Goal: Task Accomplishment & Management: Complete application form

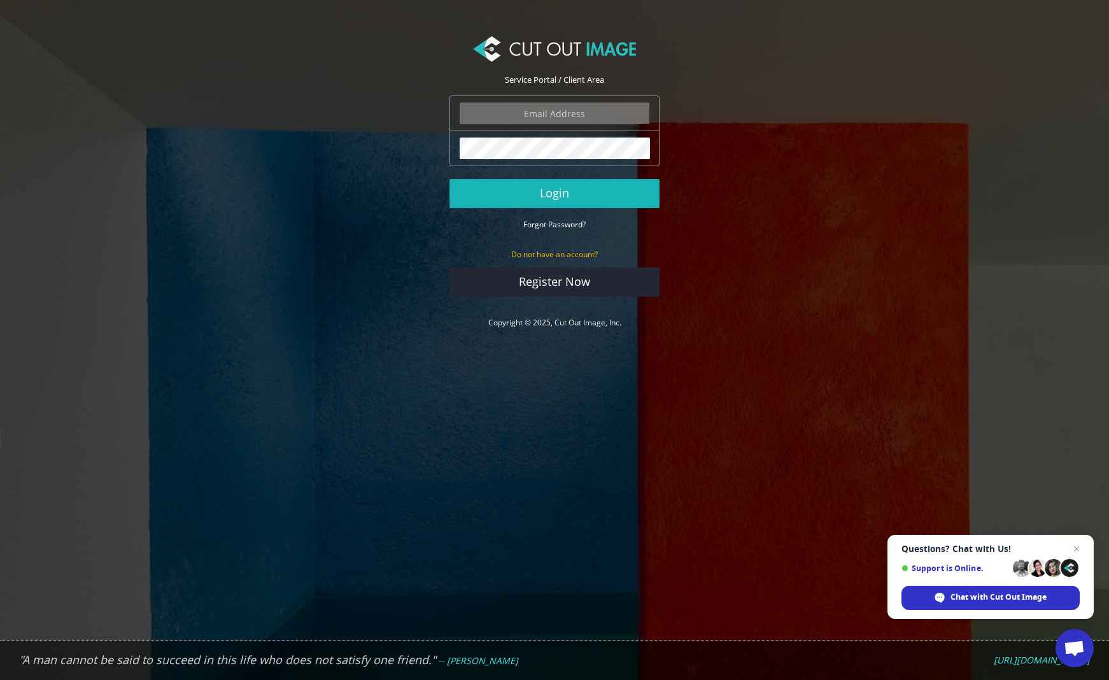
type input "graphics@champrosports.com"
click at [548, 195] on button "Login" at bounding box center [555, 193] width 210 height 29
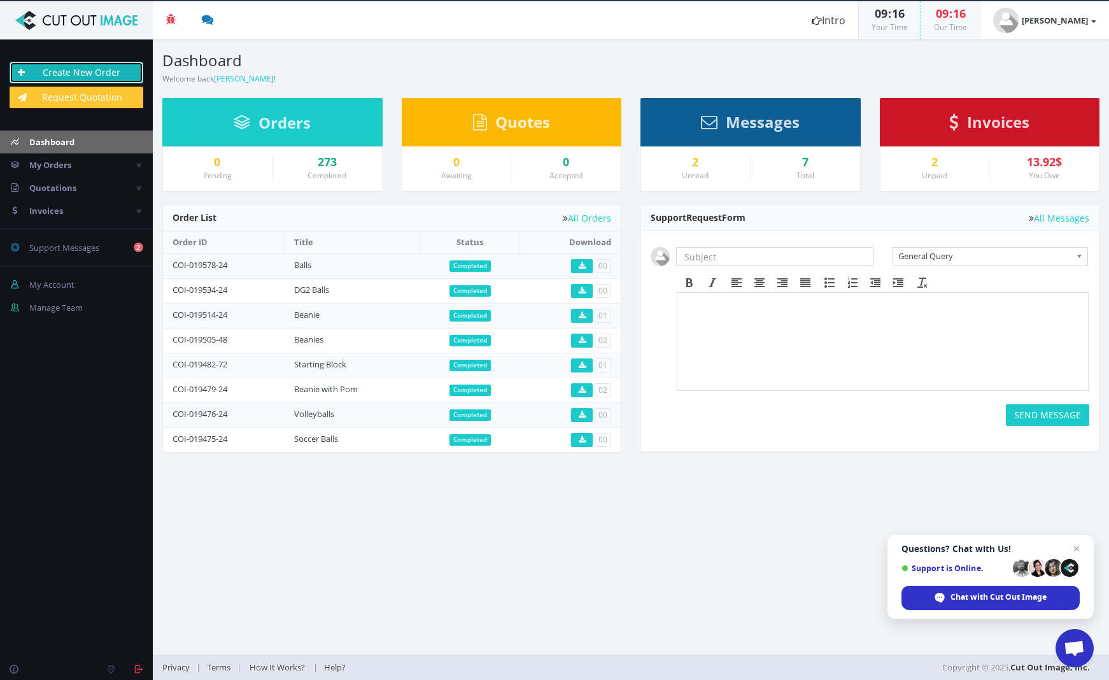
click at [88, 71] on link "Create New Order" at bounding box center [77, 73] width 134 height 22
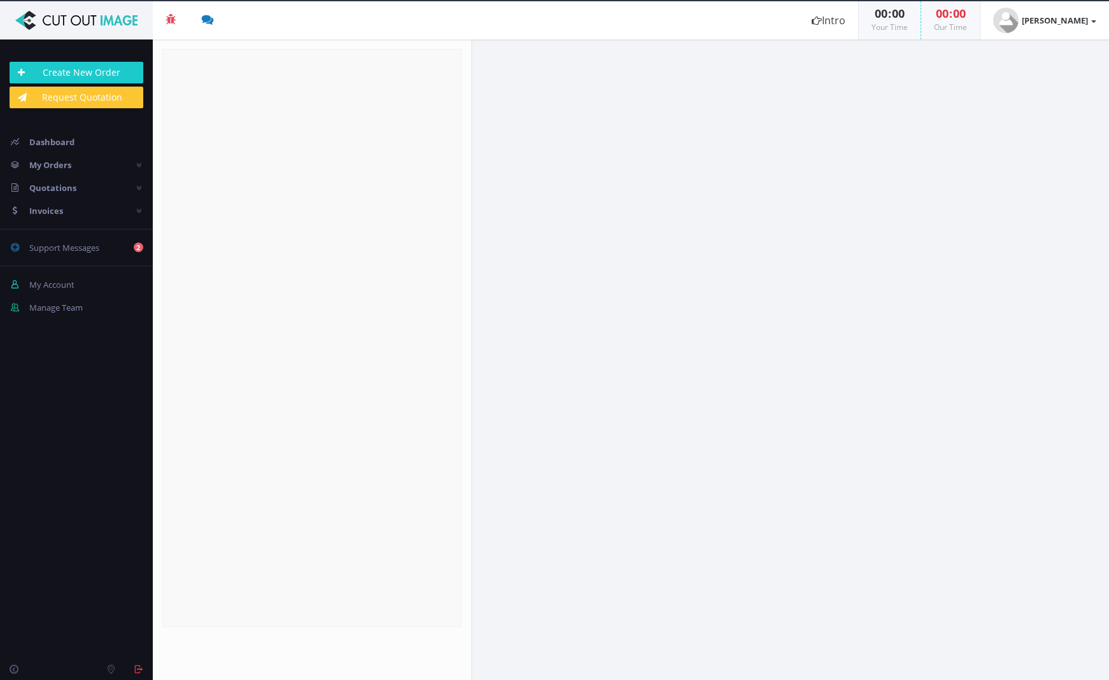
radio input "true"
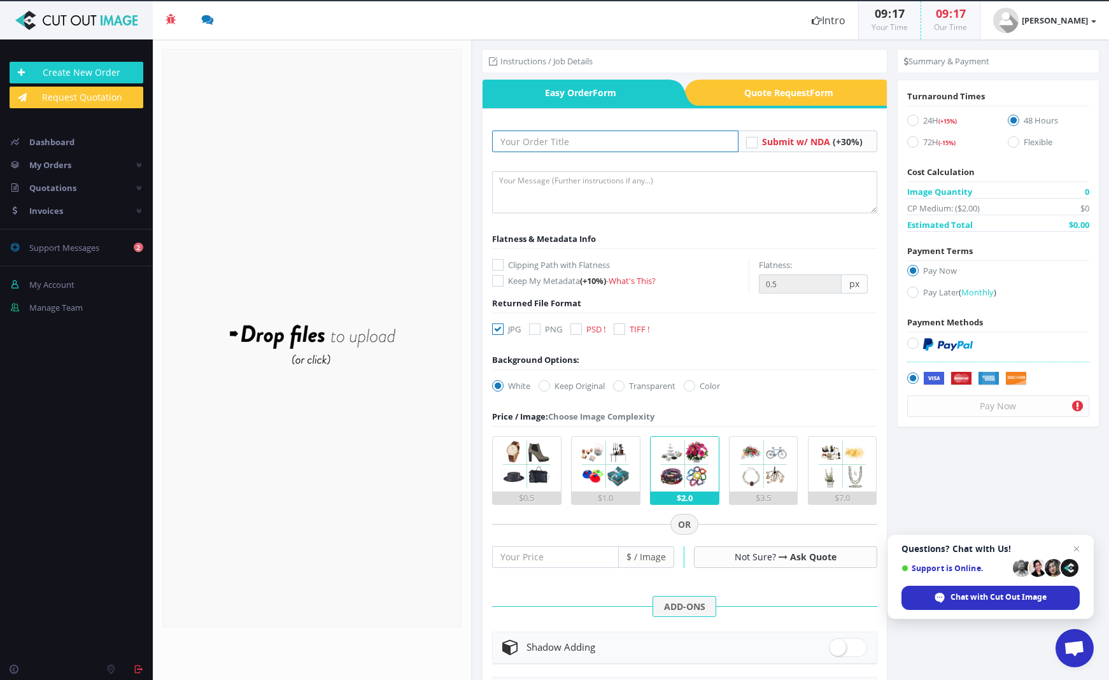
click at [522, 137] on input "text" at bounding box center [615, 142] width 246 height 22
type input "[PERSON_NAME] 1"
click at [581, 320] on form "Owen 1 Submit w/ NDA (+30%) Flatness & Metadata Info Keep My Metadata -" at bounding box center [684, 511] width 385 height 760
click at [576, 324] on icon at bounding box center [576, 329] width 11 height 11
click at [576, 325] on input "PSD !" at bounding box center [578, 329] width 8 height 8
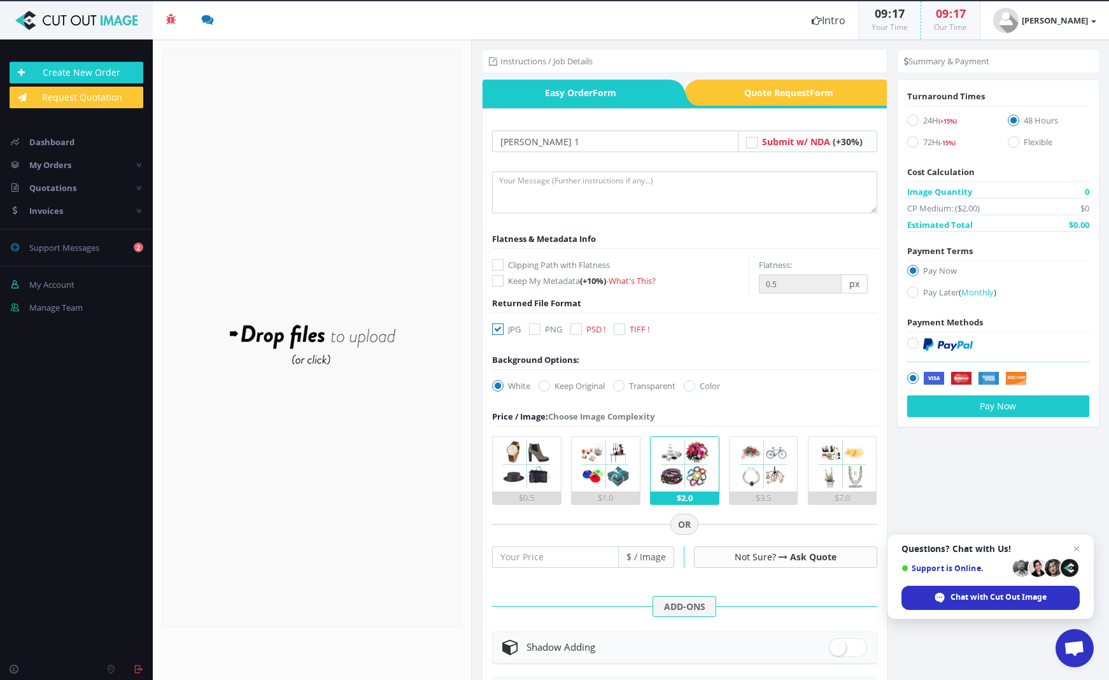
checkbox input "true"
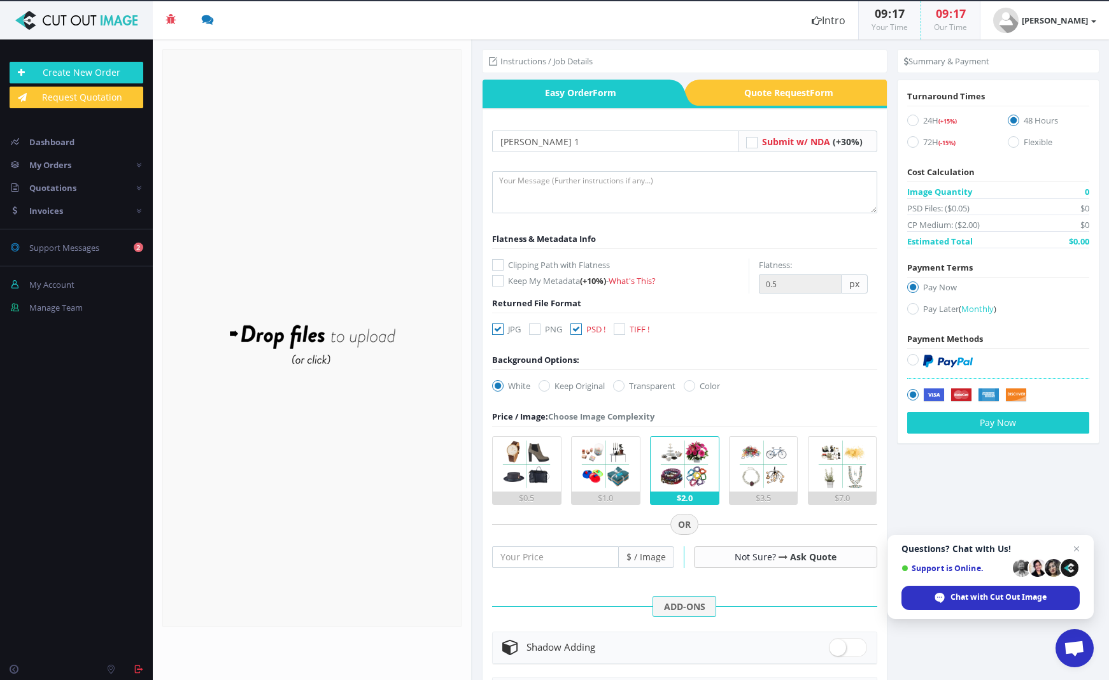
click at [508, 331] on label "JPG" at bounding box center [506, 329] width 29 height 13
click at [504, 331] on input "JPG" at bounding box center [499, 329] width 8 height 8
checkbox input "false"
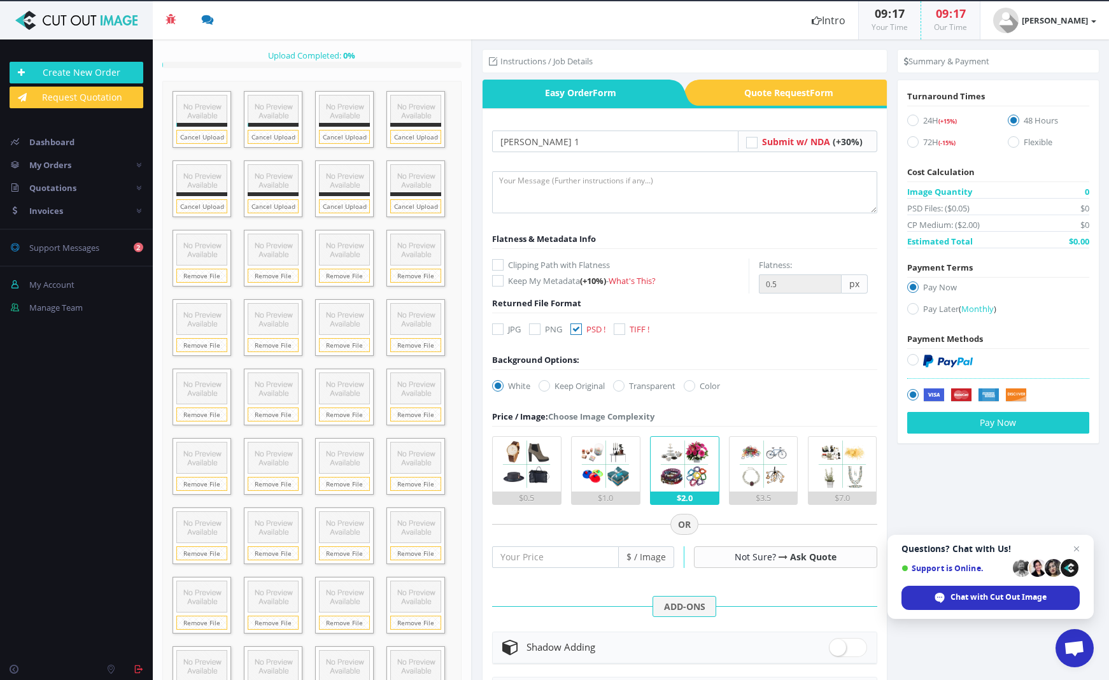
click at [908, 144] on icon at bounding box center [912, 141] width 11 height 11
click at [911, 144] on input "72H (-15%)" at bounding box center [915, 142] width 8 height 8
radio input "true"
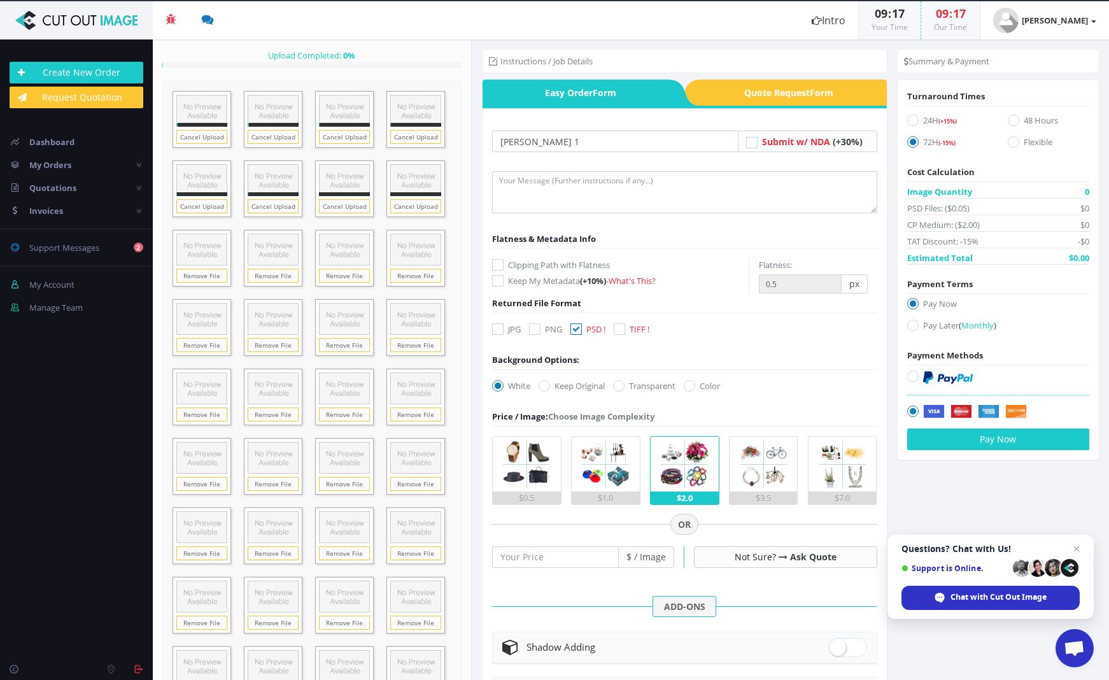
click at [909, 322] on icon at bounding box center [912, 325] width 11 height 11
click at [911, 322] on input "Pay Later ( Monthly )" at bounding box center [915, 326] width 8 height 8
radio input "true"
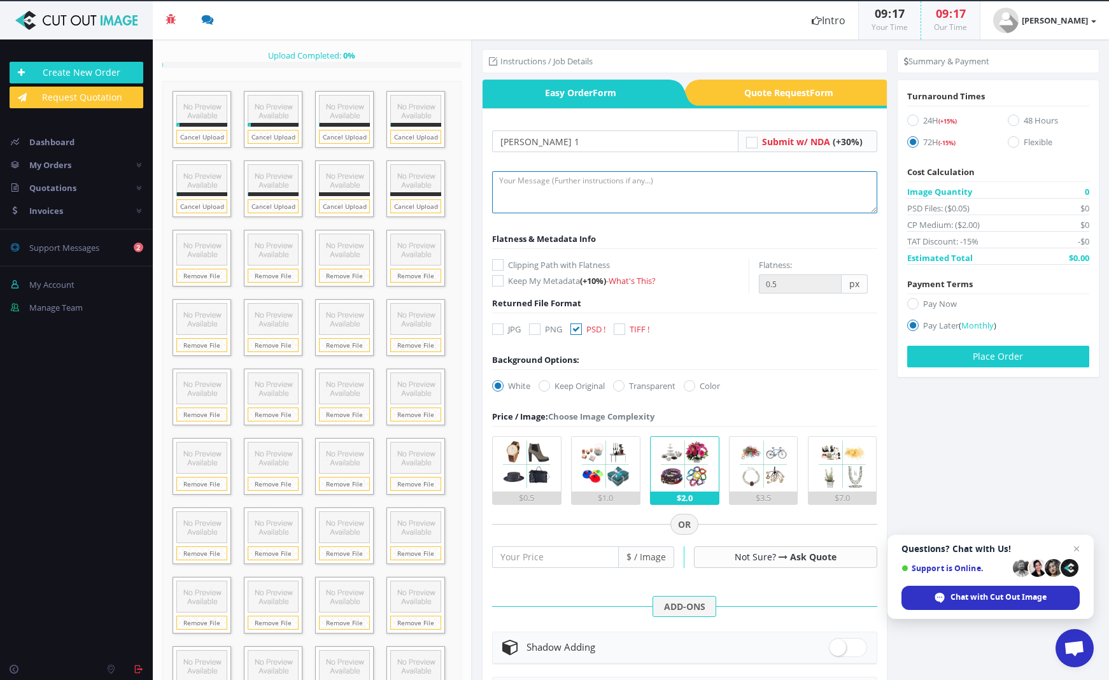
click at [546, 176] on textarea at bounding box center [684, 192] width 385 height 42
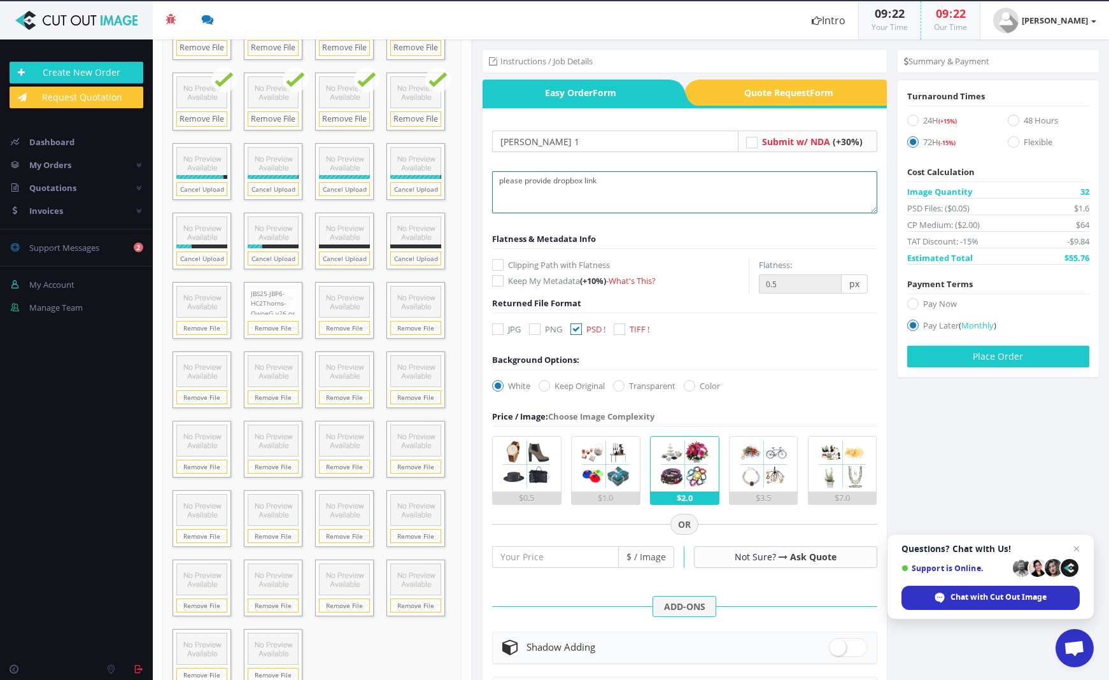
scroll to position [517, 0]
click at [557, 181] on textarea "please provide dropbox link" at bounding box center [684, 192] width 385 height 42
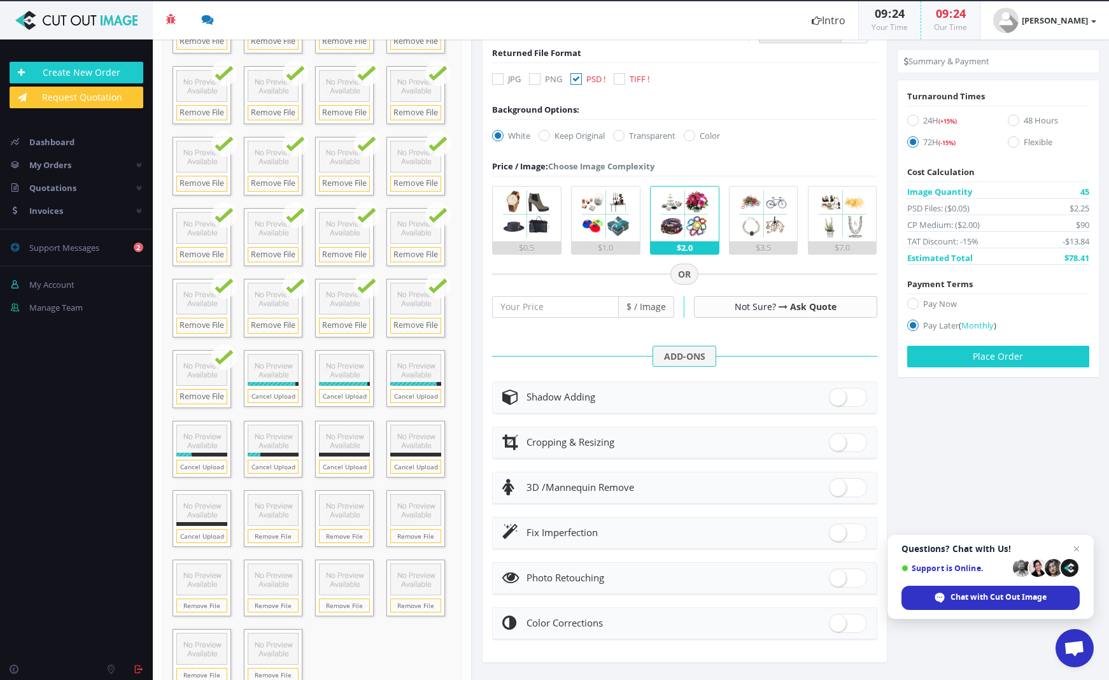
scroll to position [523, 0]
type textarea "please provide Dropbox link"
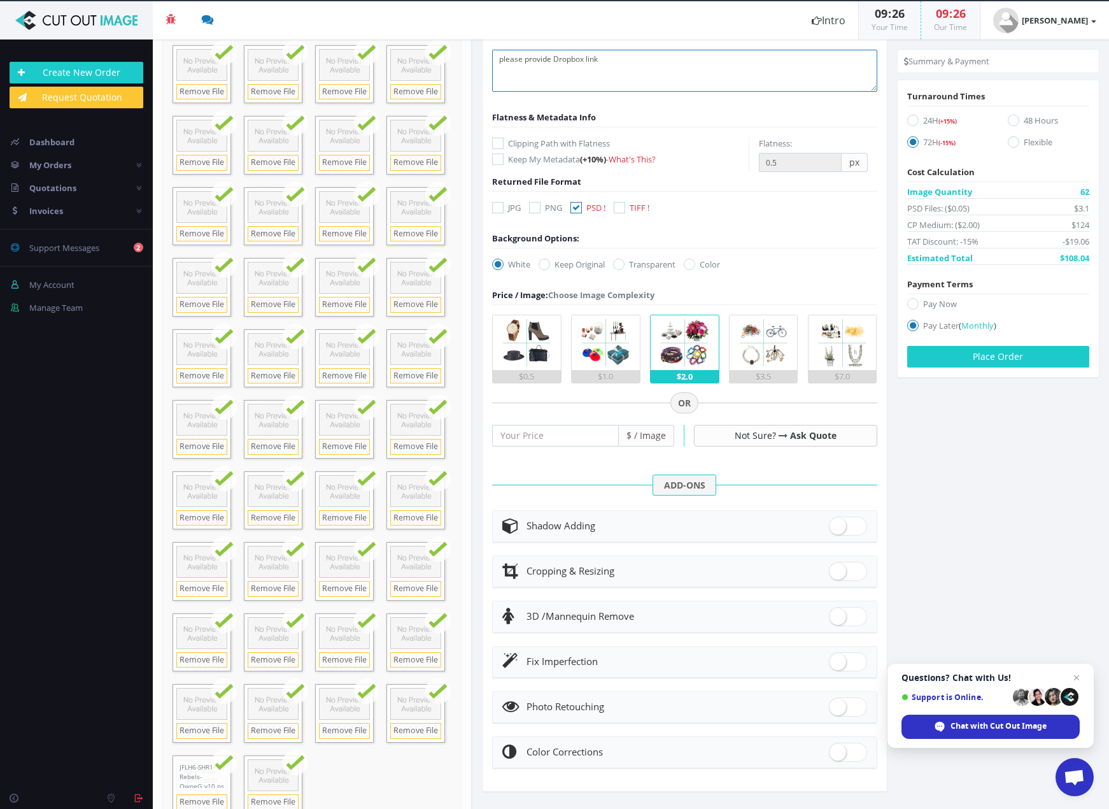
scroll to position [370, 0]
click at [959, 361] on button "Place Order" at bounding box center [998, 357] width 182 height 22
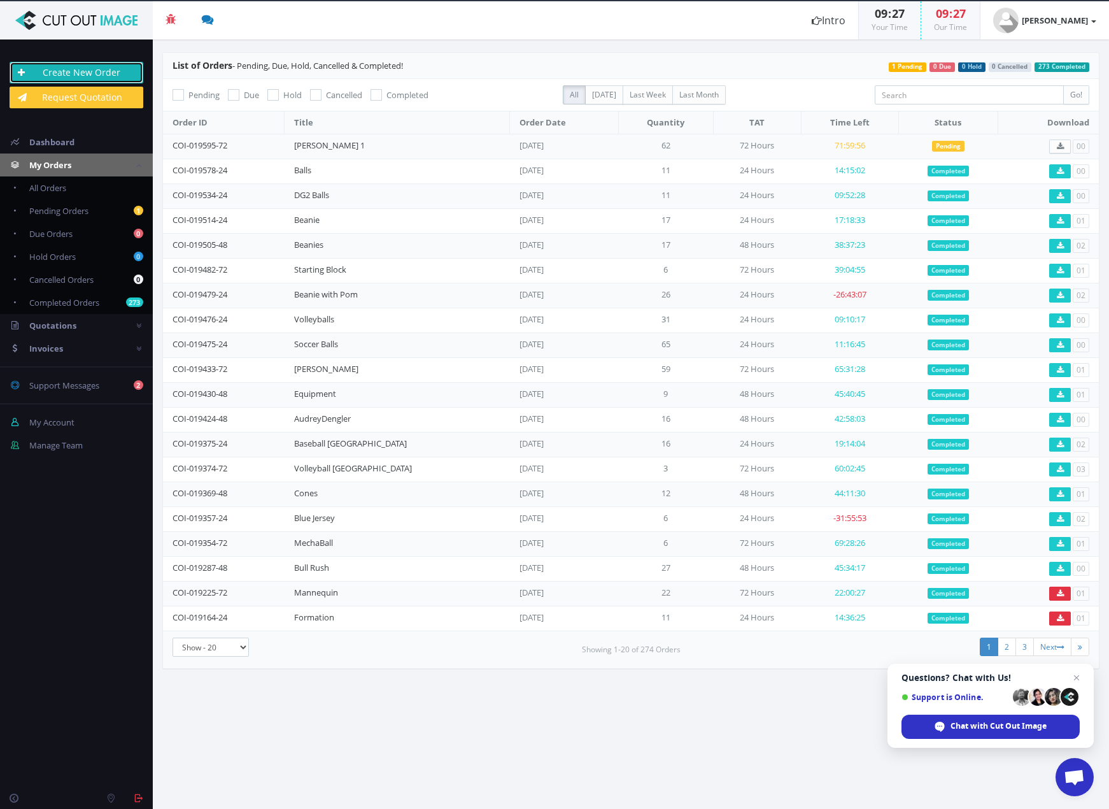
click at [103, 69] on link "Create New Order" at bounding box center [77, 73] width 134 height 22
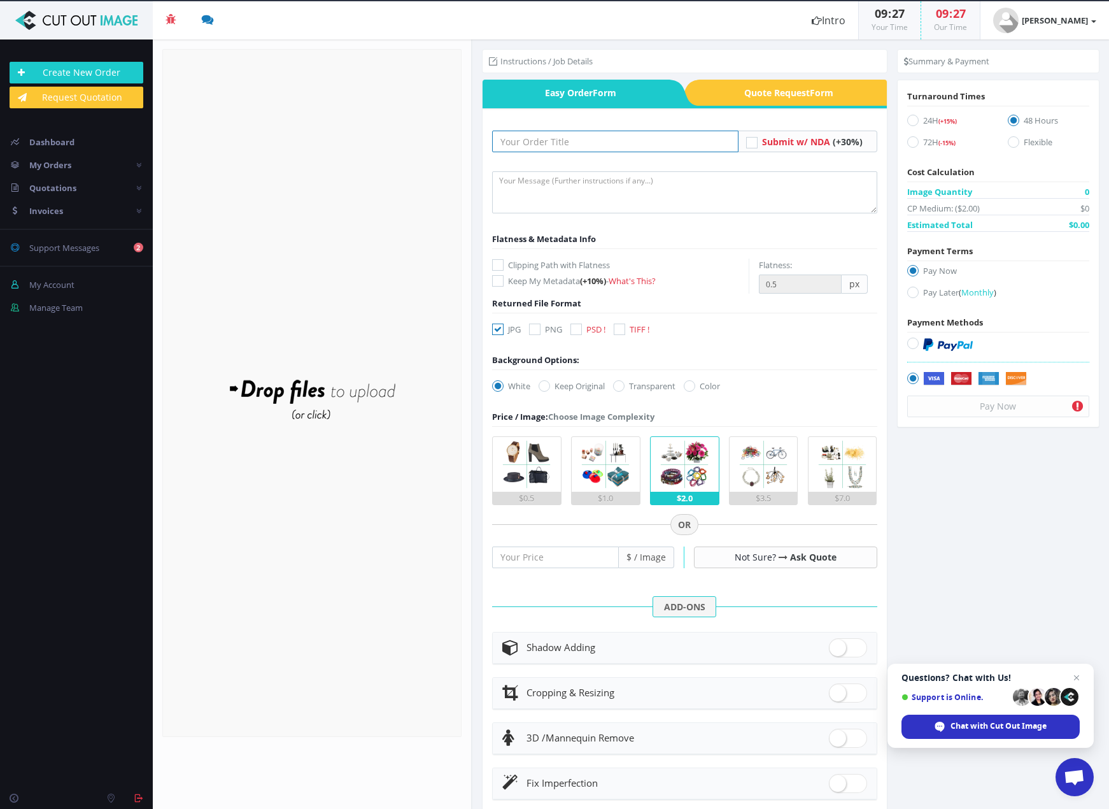
click at [534, 137] on input "text" at bounding box center [615, 142] width 246 height 22
type input "[PERSON_NAME] 2"
click at [525, 199] on textarea at bounding box center [684, 192] width 385 height 42
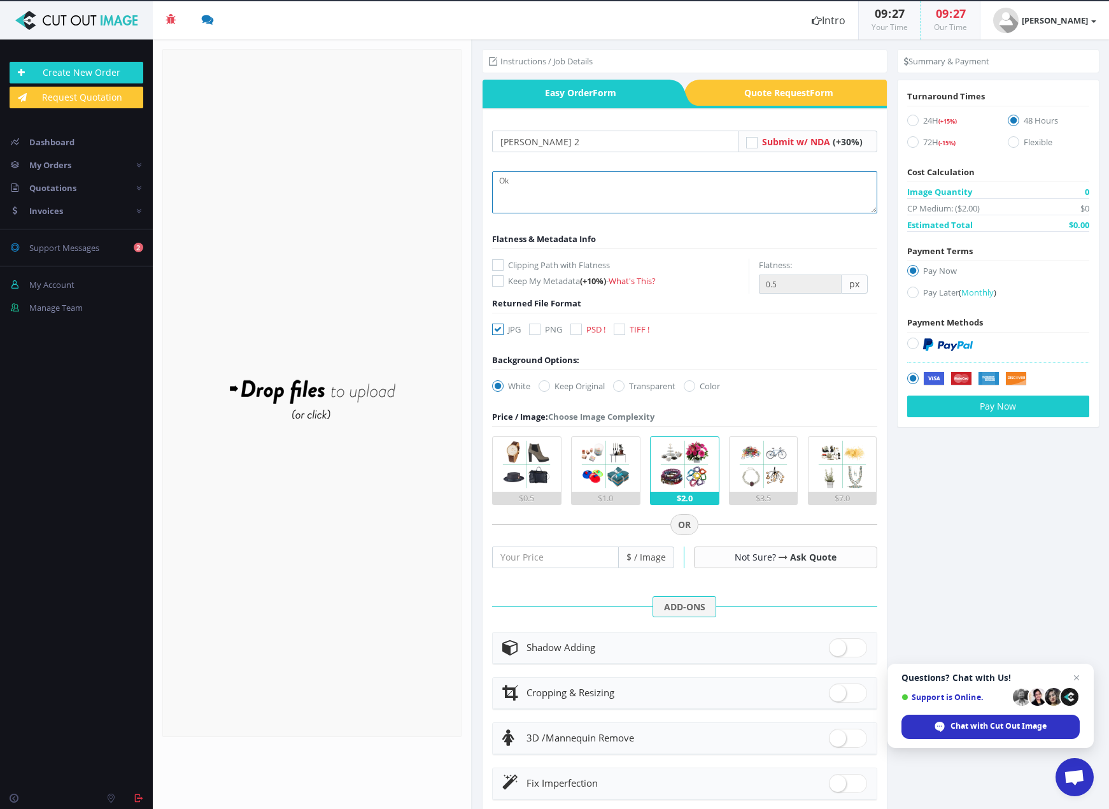
type textarea "O"
type textarea "Please provide Dropbox link"
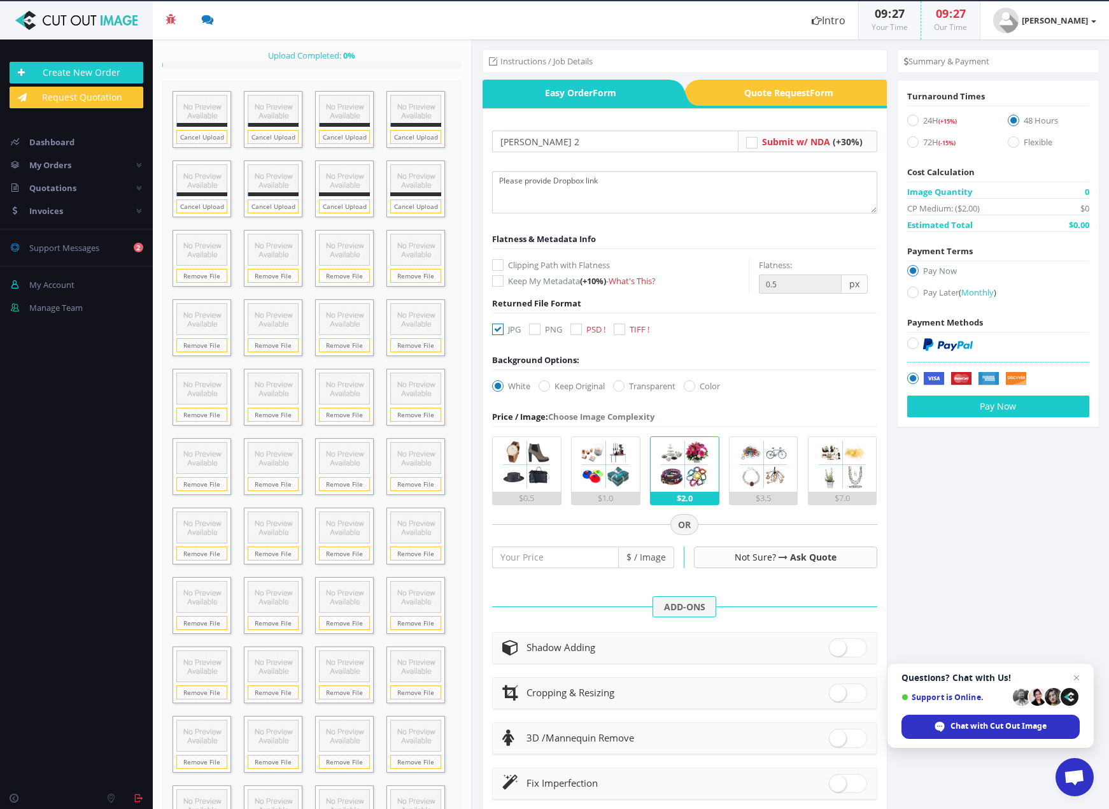
click at [581, 329] on label "PSD !" at bounding box center [588, 329] width 35 height 13
click at [574, 330] on icon at bounding box center [576, 329] width 11 height 11
click at [574, 330] on input "PSD !" at bounding box center [578, 329] width 8 height 8
checkbox input "true"
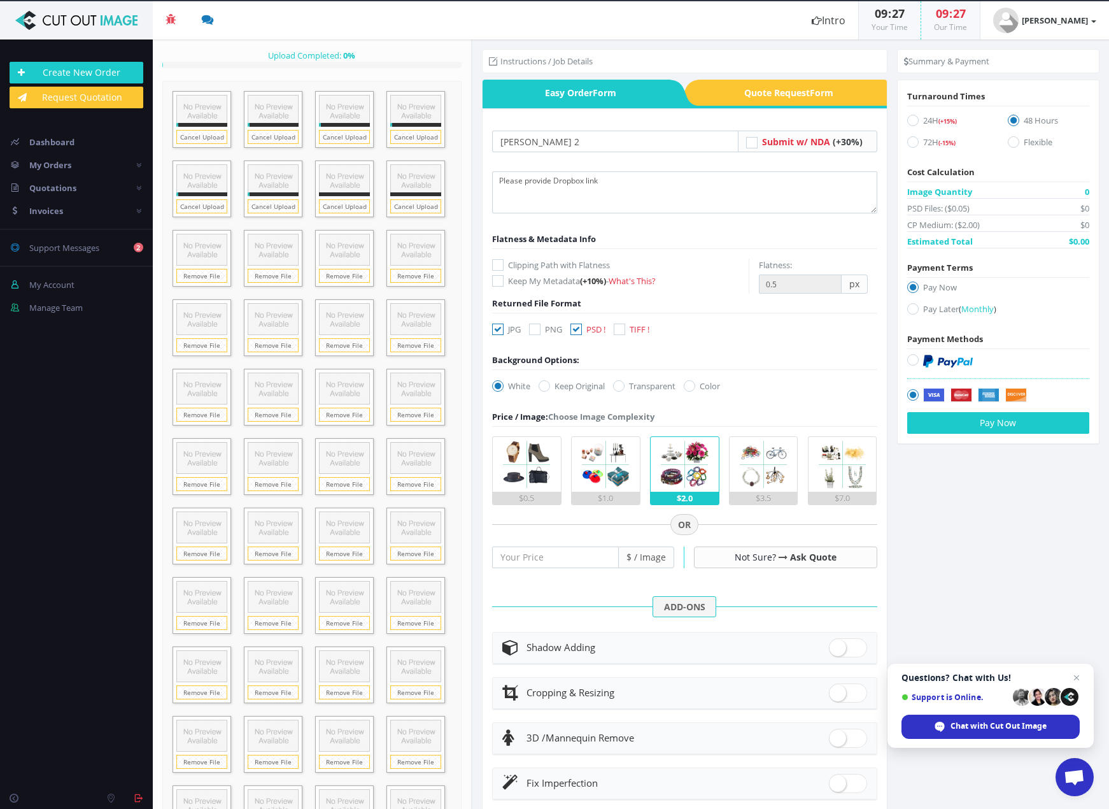
click at [502, 327] on icon at bounding box center [497, 329] width 11 height 11
click at [502, 327] on input "JPG" at bounding box center [499, 329] width 8 height 8
checkbox input "false"
click at [907, 304] on icon at bounding box center [912, 308] width 11 height 11
click at [911, 305] on input "Pay Later ( Monthly )" at bounding box center [915, 309] width 8 height 8
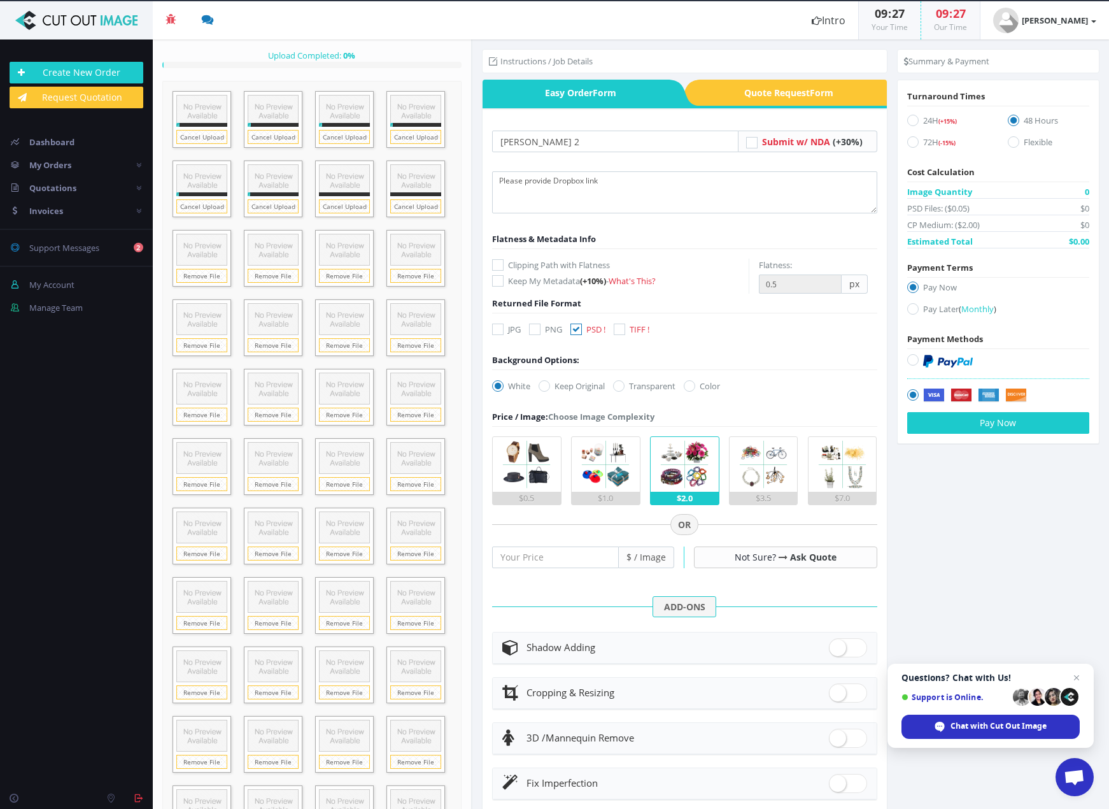
radio input "true"
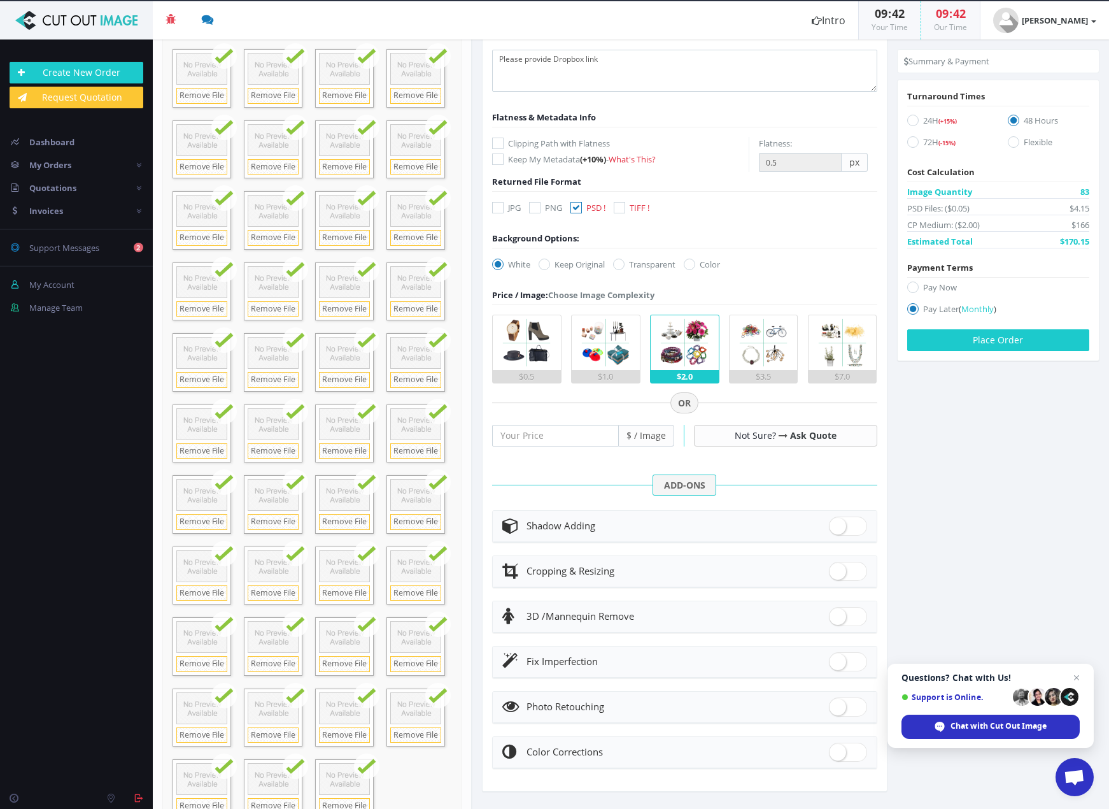
scroll to position [721, 0]
click at [967, 343] on button "Place Order" at bounding box center [998, 340] width 182 height 22
